Goal: Task Accomplishment & Management: Complete application form

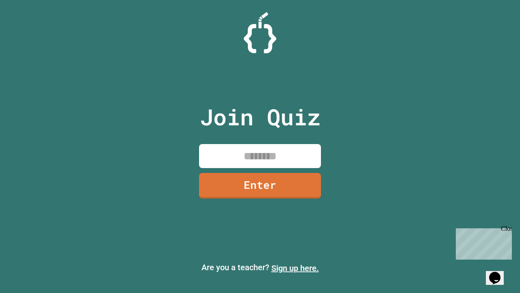
click at [295, 268] on link "Sign up here." at bounding box center [296, 268] width 48 height 10
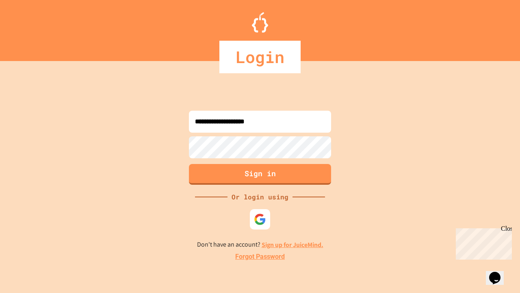
type input "**********"
